Goal: Task Accomplishment & Management: Manage account settings

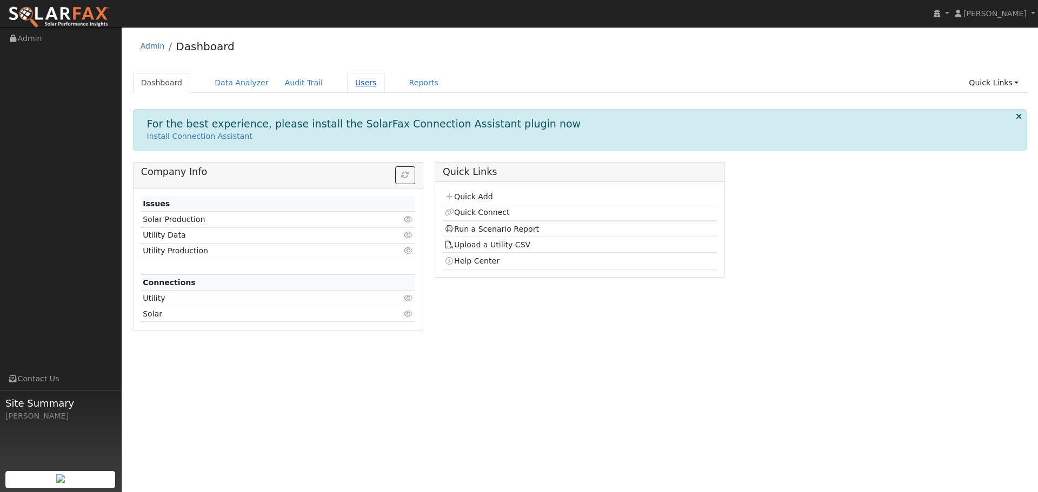
click at [350, 83] on link "Users" at bounding box center [366, 83] width 38 height 20
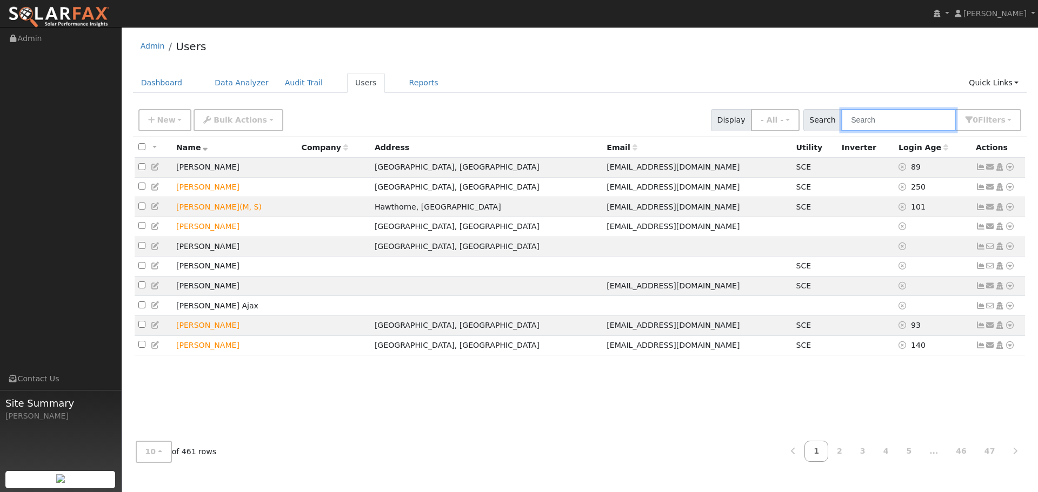
click at [926, 123] on input "text" at bounding box center [898, 120] width 115 height 22
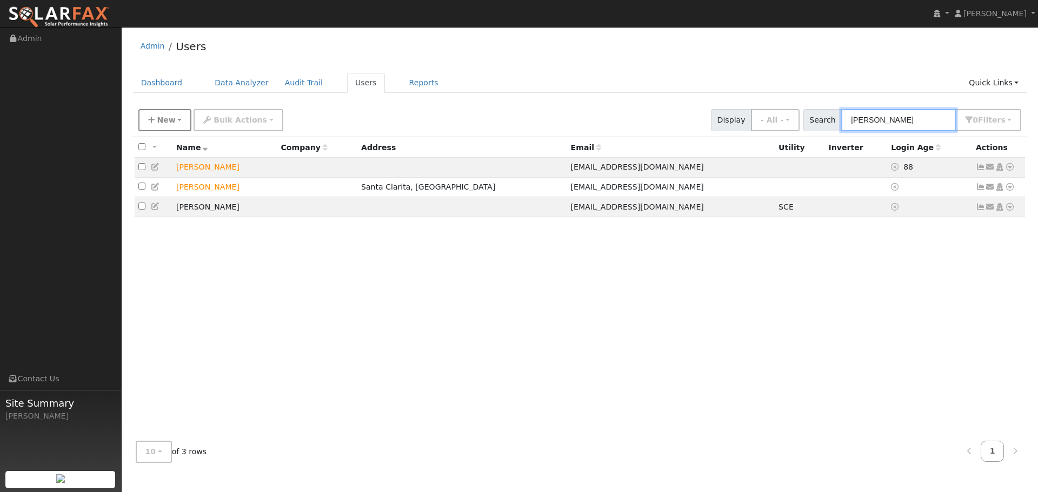
type input "[PERSON_NAME]"
click at [176, 123] on button "New" at bounding box center [165, 120] width 54 height 22
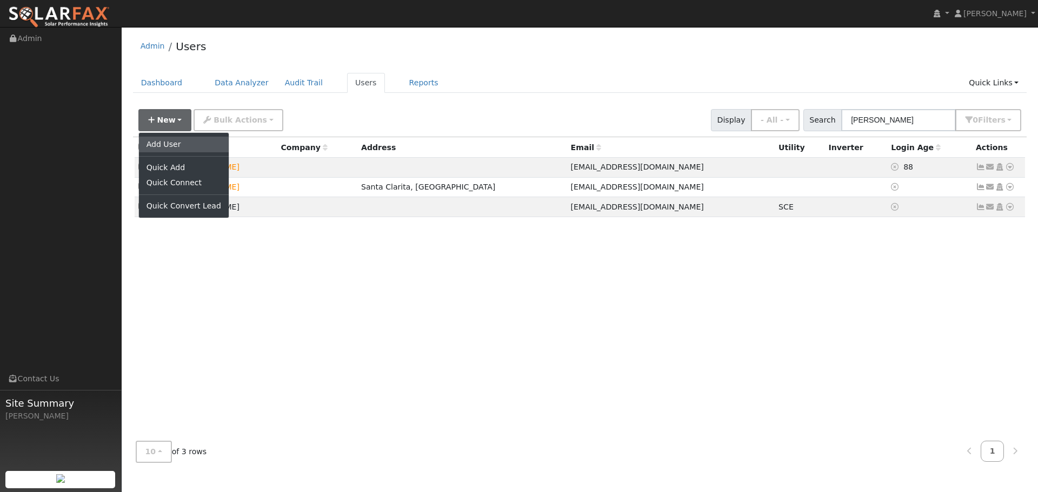
click at [176, 146] on link "Add User" at bounding box center [184, 144] width 90 height 15
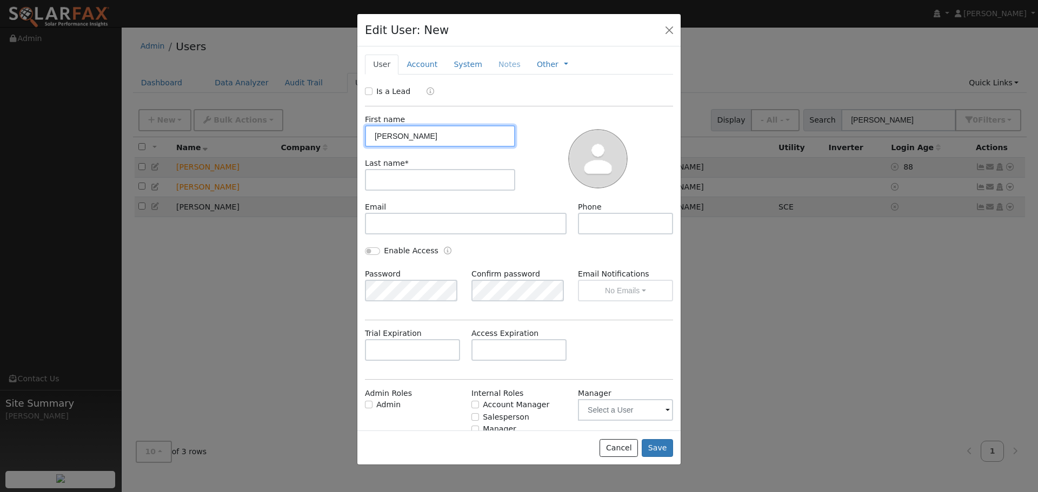
type input "[PERSON_NAME]"
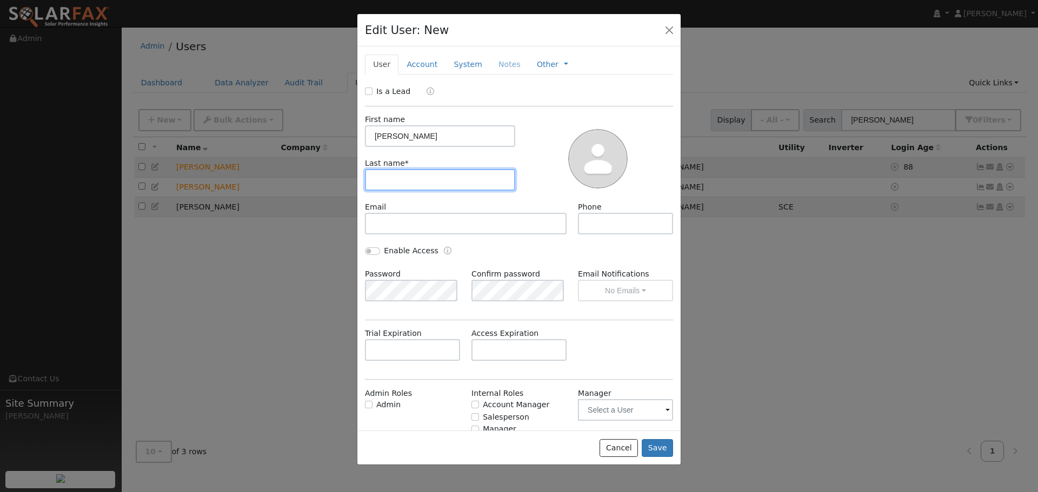
click at [429, 179] on input "text" at bounding box center [440, 180] width 150 height 22
type input "[PERSON_NAME]"
click at [662, 443] on button "Save" at bounding box center [657, 448] width 31 height 18
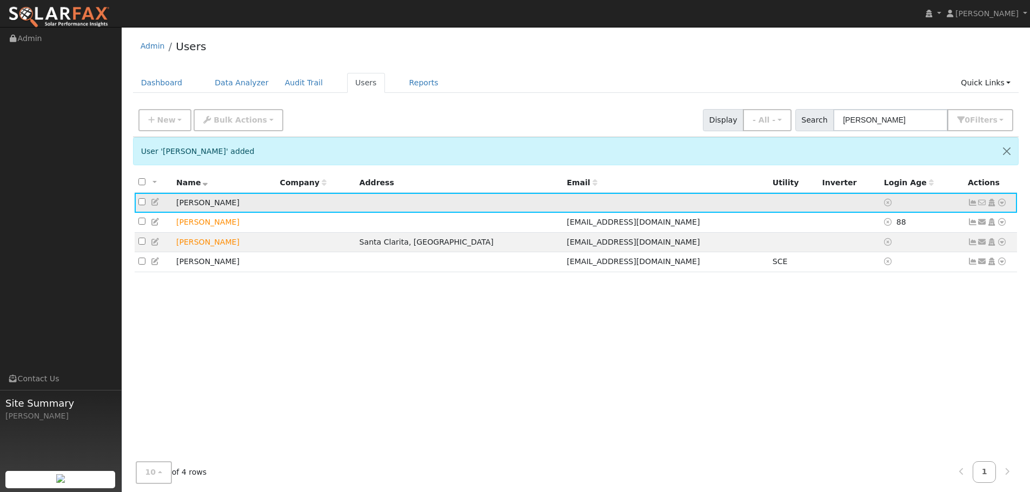
click at [1001, 203] on icon at bounding box center [1002, 203] width 10 height 8
click at [918, 262] on link "Import From CSV" at bounding box center [887, 261] width 79 height 15
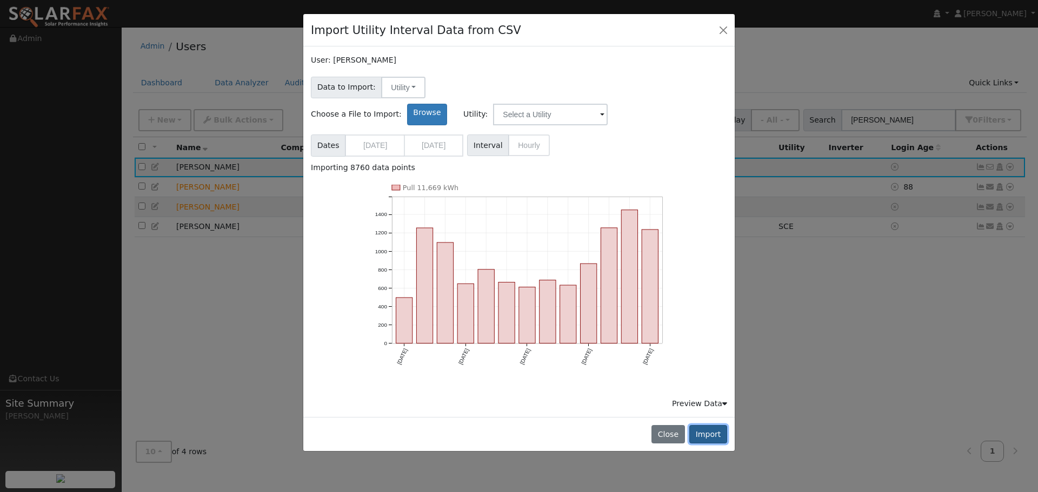
click at [709, 425] on button "Import" at bounding box center [708, 434] width 38 height 18
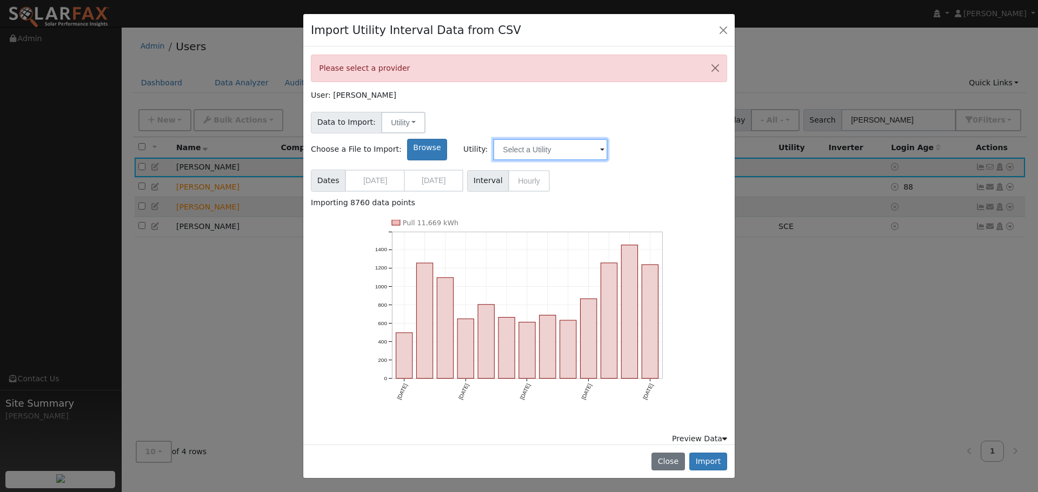
click at [608, 139] on input "text" at bounding box center [550, 150] width 115 height 22
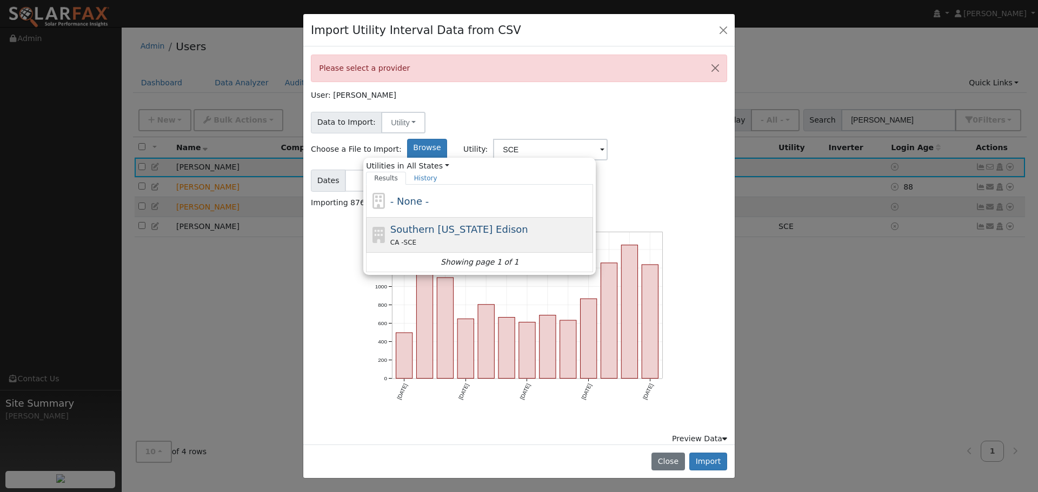
click at [521, 224] on span "Southern [US_STATE] Edison" at bounding box center [459, 229] width 138 height 11
type input "Southern [US_STATE] Edison"
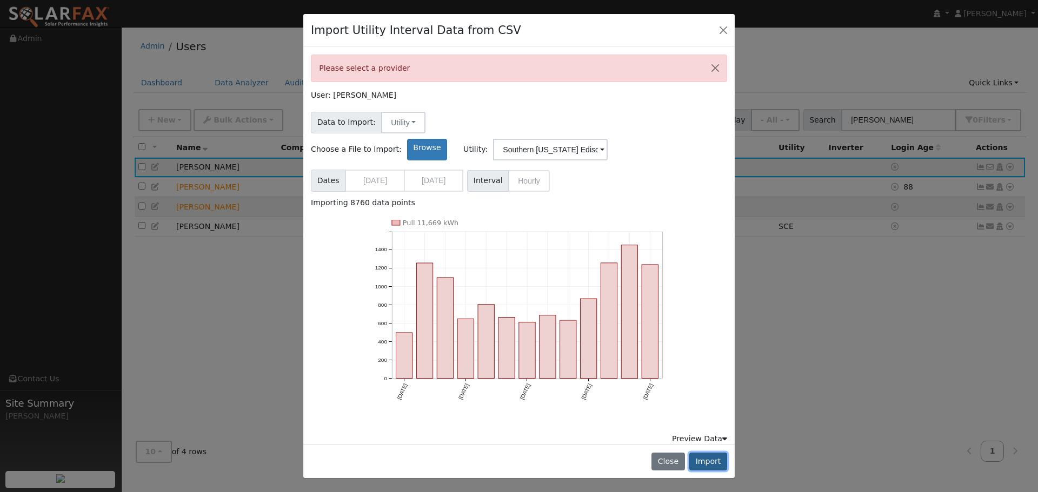
click at [717, 453] on button "Import" at bounding box center [708, 462] width 38 height 18
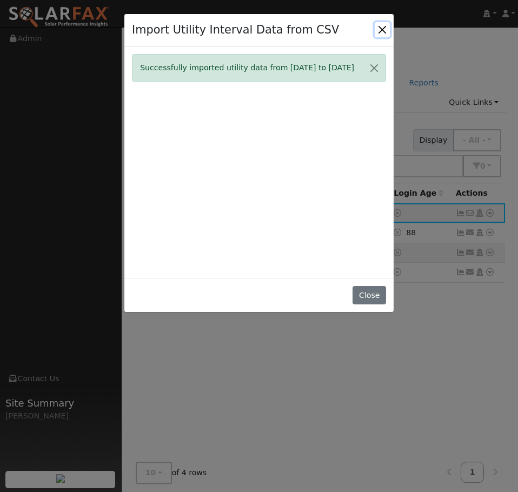
click at [382, 30] on button "Close" at bounding box center [382, 29] width 15 height 15
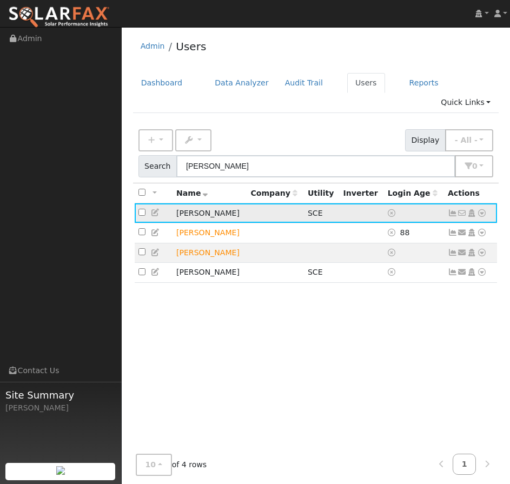
click at [452, 209] on icon at bounding box center [453, 213] width 10 height 8
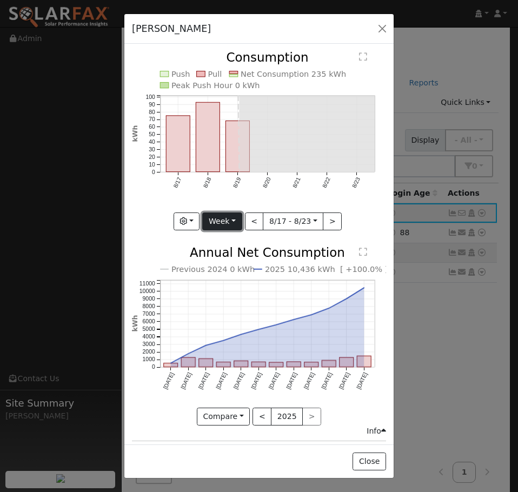
click at [226, 214] on button "Week" at bounding box center [221, 221] width 39 height 18
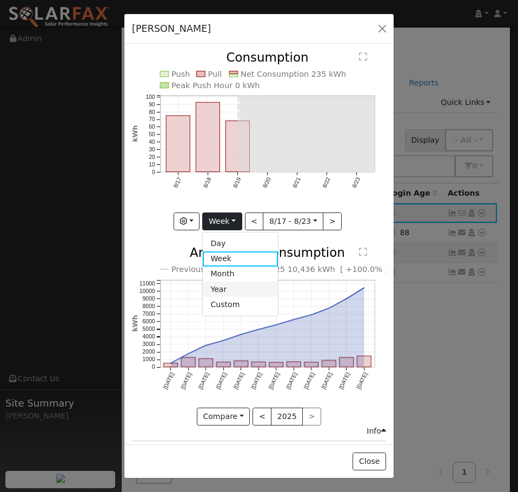
click at [224, 282] on link "Year" at bounding box center [240, 289] width 75 height 15
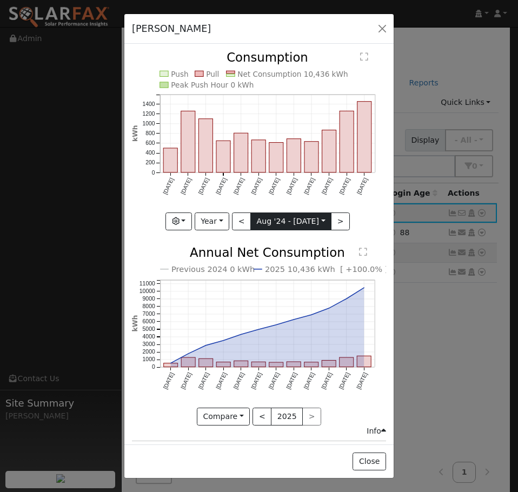
click at [317, 216] on input "[DATE]" at bounding box center [291, 221] width 80 height 17
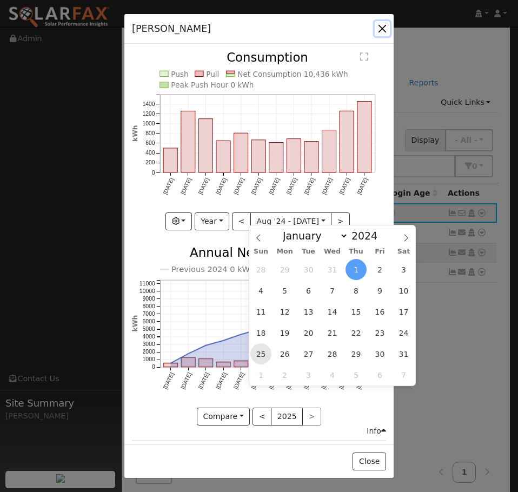
click at [260, 354] on span "25" at bounding box center [260, 353] width 21 height 21
type input "[DATE]"
